Goal: Task Accomplishment & Management: Manage account settings

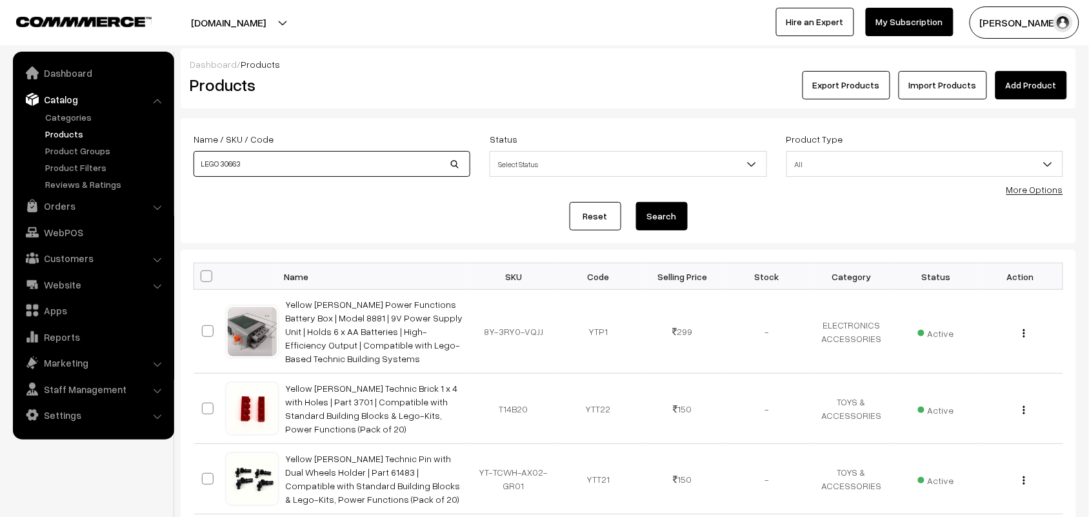
drag, startPoint x: 298, startPoint y: 167, endPoint x: 114, endPoint y: 139, distance: 185.9
type input "st1"
click at [636, 202] on button "Search" at bounding box center [662, 216] width 52 height 28
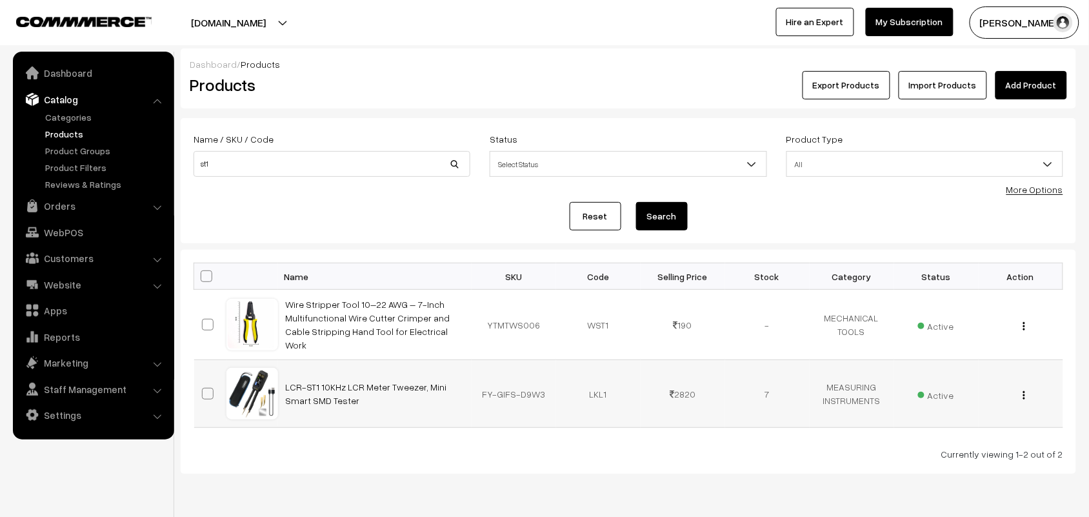
click at [1025, 394] on img "button" at bounding box center [1025, 395] width 2 height 8
click at [967, 442] on link "Edit" at bounding box center [967, 441] width 110 height 28
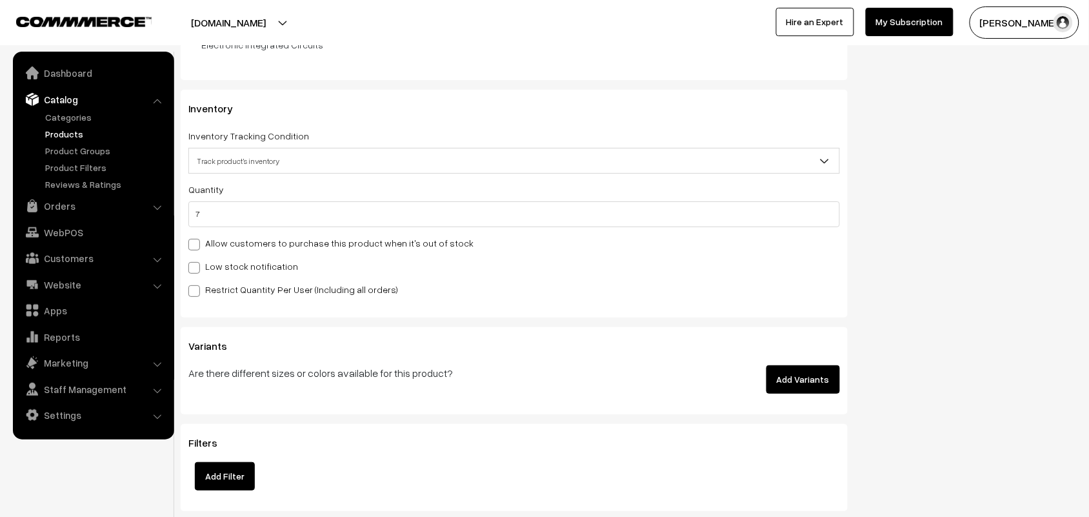
scroll to position [1254, 0]
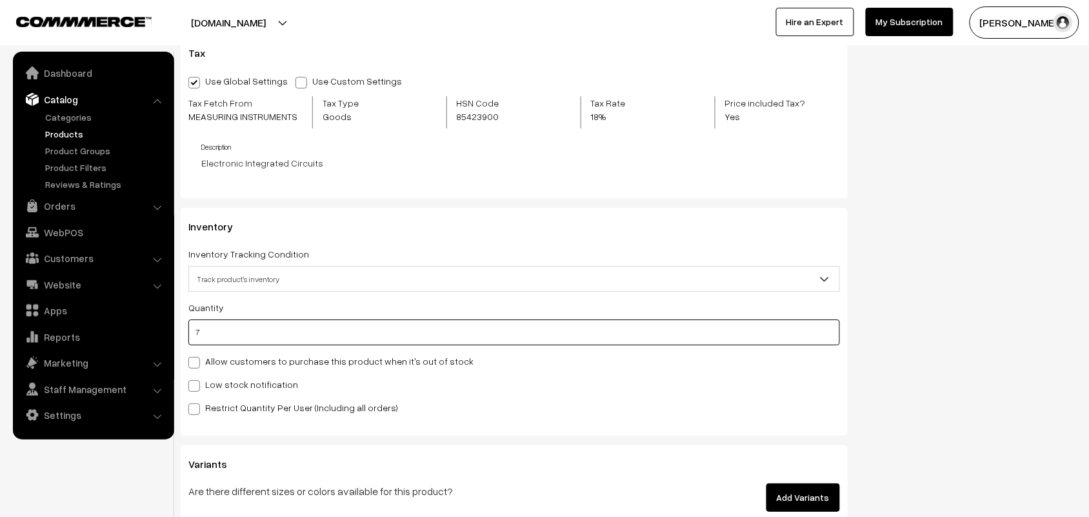
click at [219, 336] on input "7" at bounding box center [514, 332] width 652 height 26
type input "0"
type input "7"
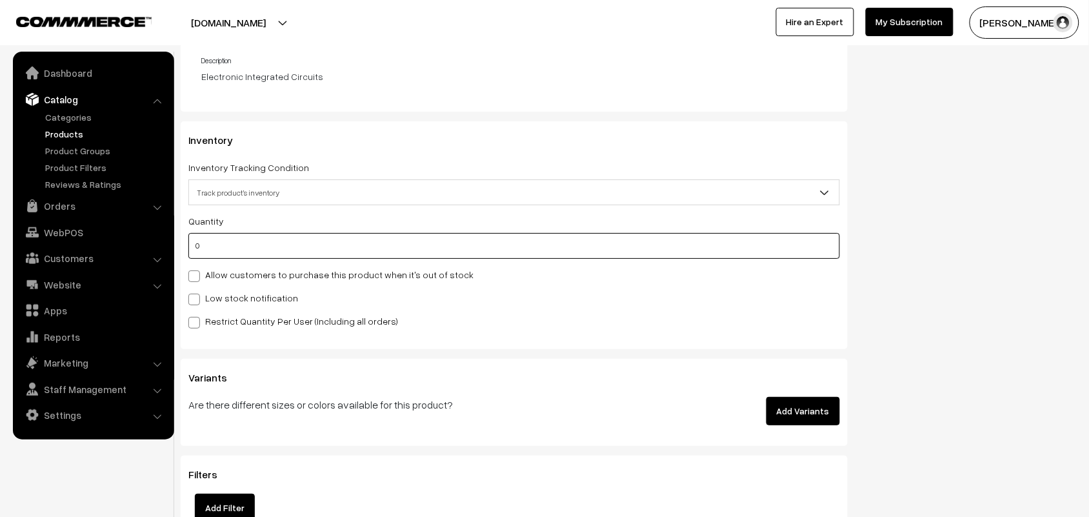
scroll to position [2061, 0]
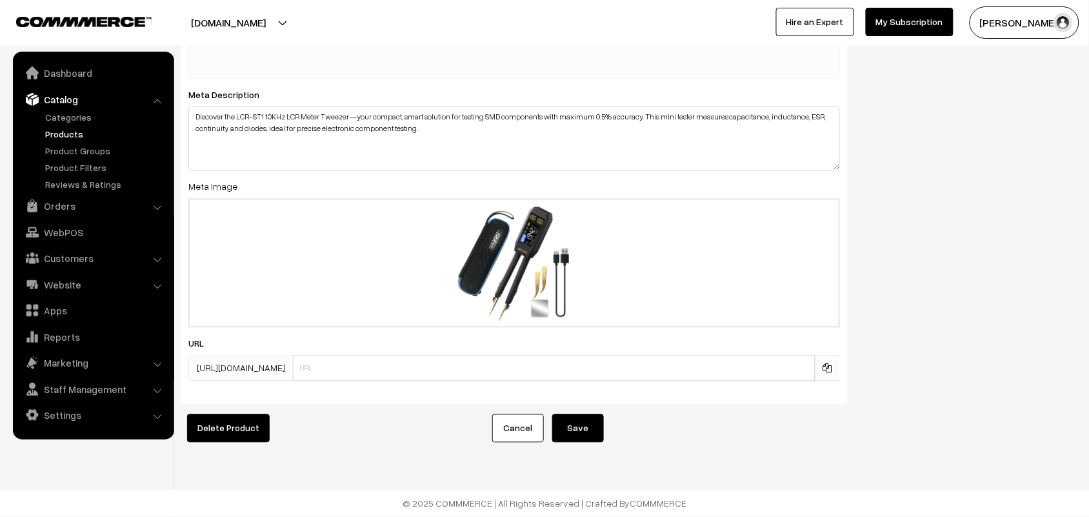
type input "0"
click at [591, 428] on button "Save" at bounding box center [578, 428] width 52 height 28
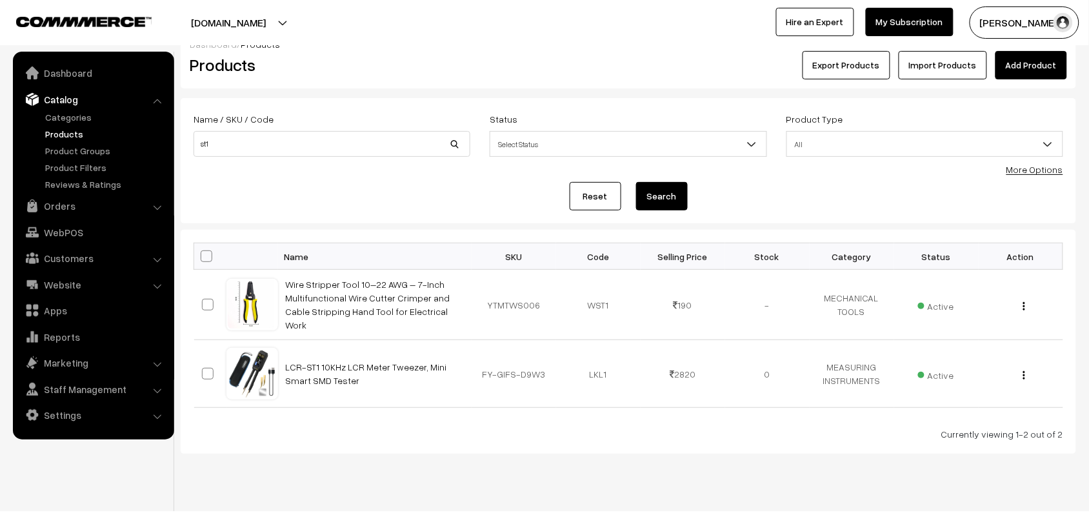
scroll to position [39, 0]
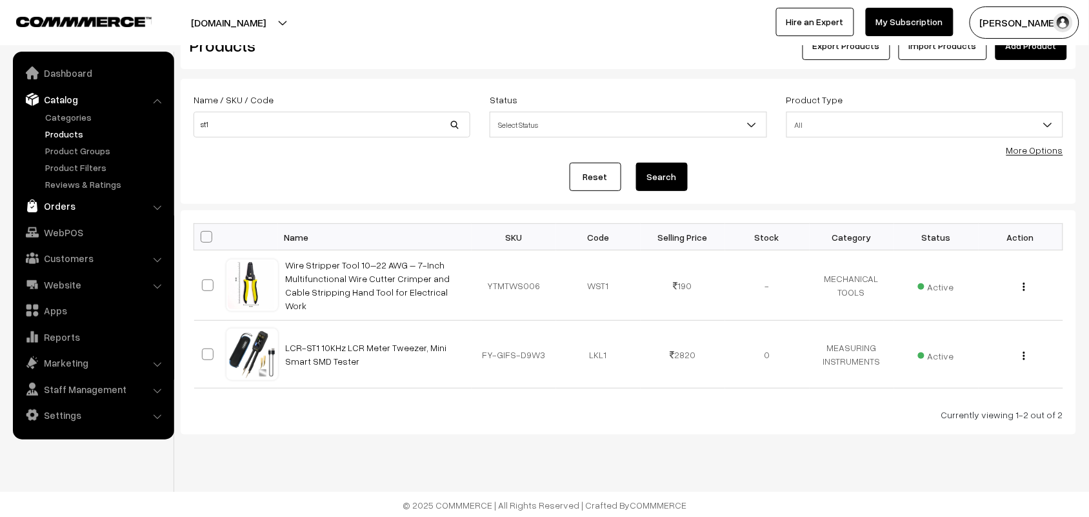
click at [58, 203] on link "Orders" at bounding box center [93, 205] width 154 height 23
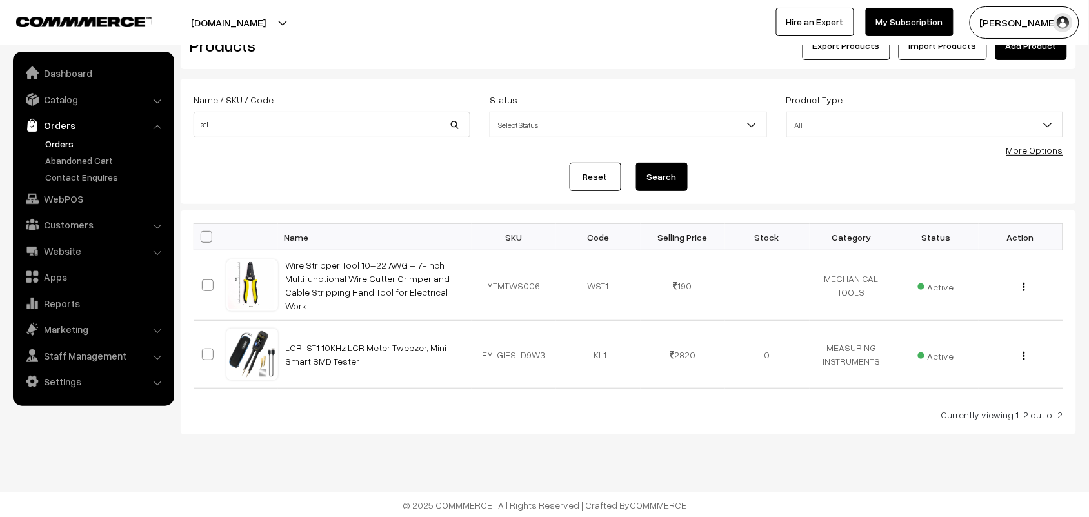
click at [52, 146] on link "Orders" at bounding box center [106, 144] width 128 height 14
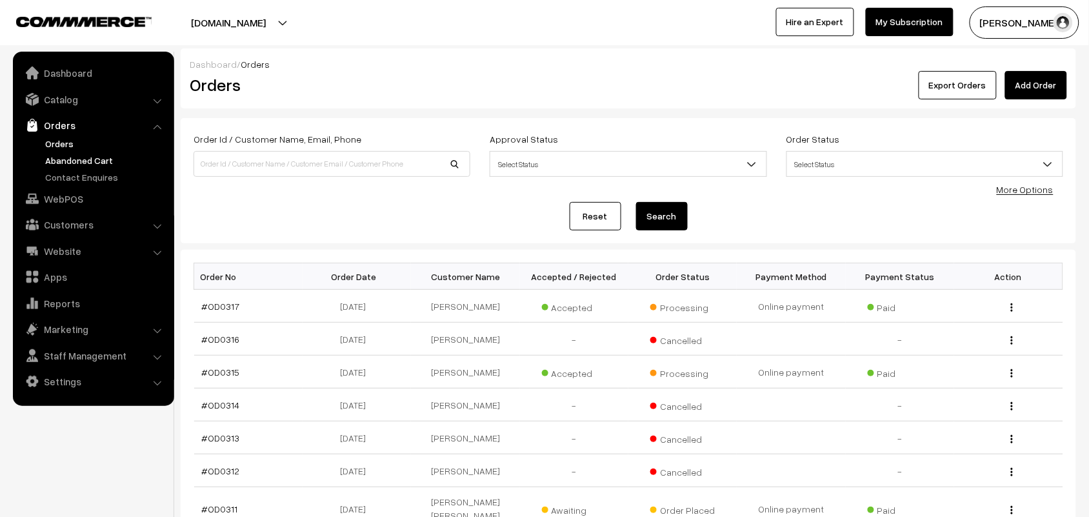
click at [59, 157] on link "Abandoned Cart" at bounding box center [106, 161] width 128 height 14
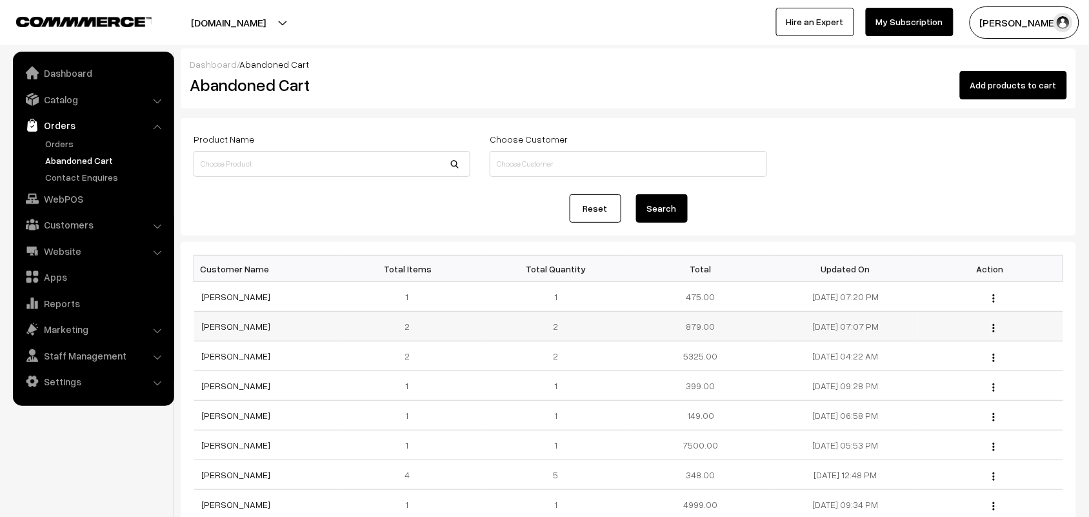
click at [994, 327] on img "button" at bounding box center [994, 328] width 2 height 8
click at [895, 342] on link "View" at bounding box center [937, 345] width 110 height 28
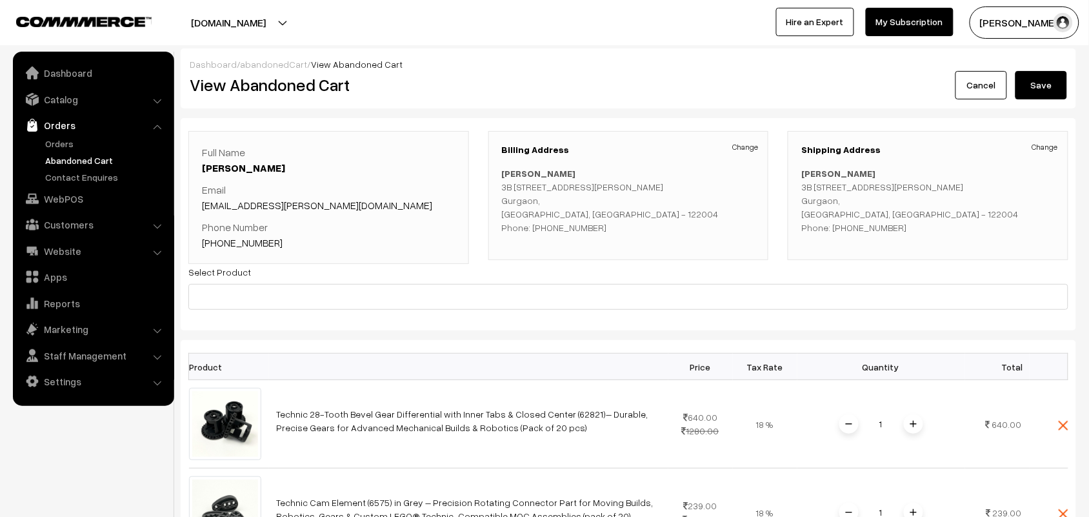
drag, startPoint x: 616, startPoint y: 227, endPoint x: 529, endPoint y: 228, distance: 87.1
click at [529, 228] on p "[PERSON_NAME] [STREET_ADDRESS][PERSON_NAME] Phone: [PHONE_NUMBER]" at bounding box center [629, 201] width 254 height 68
copy p "[PHONE_NUMBER]"
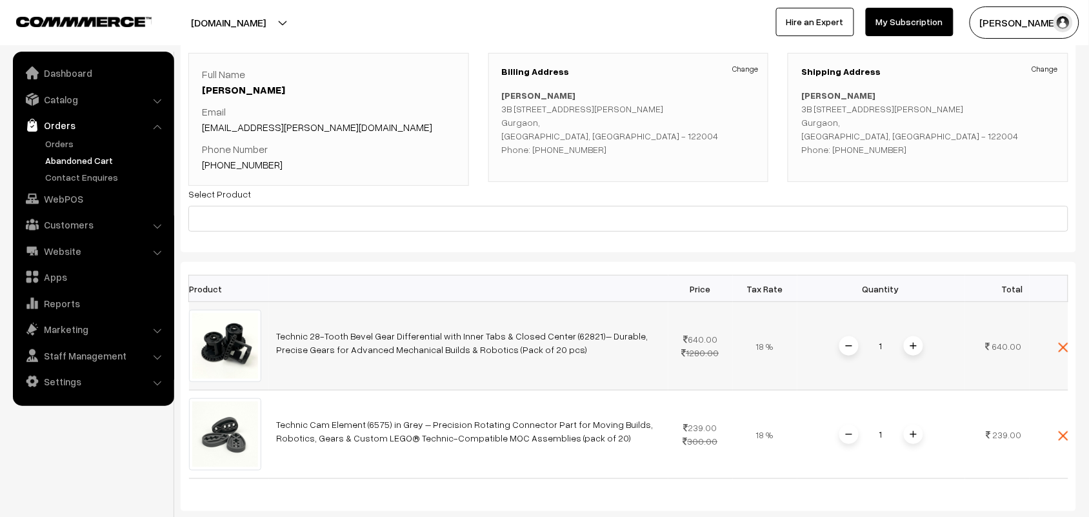
scroll to position [134, 0]
